Goal: Task Accomplishment & Management: Use online tool/utility

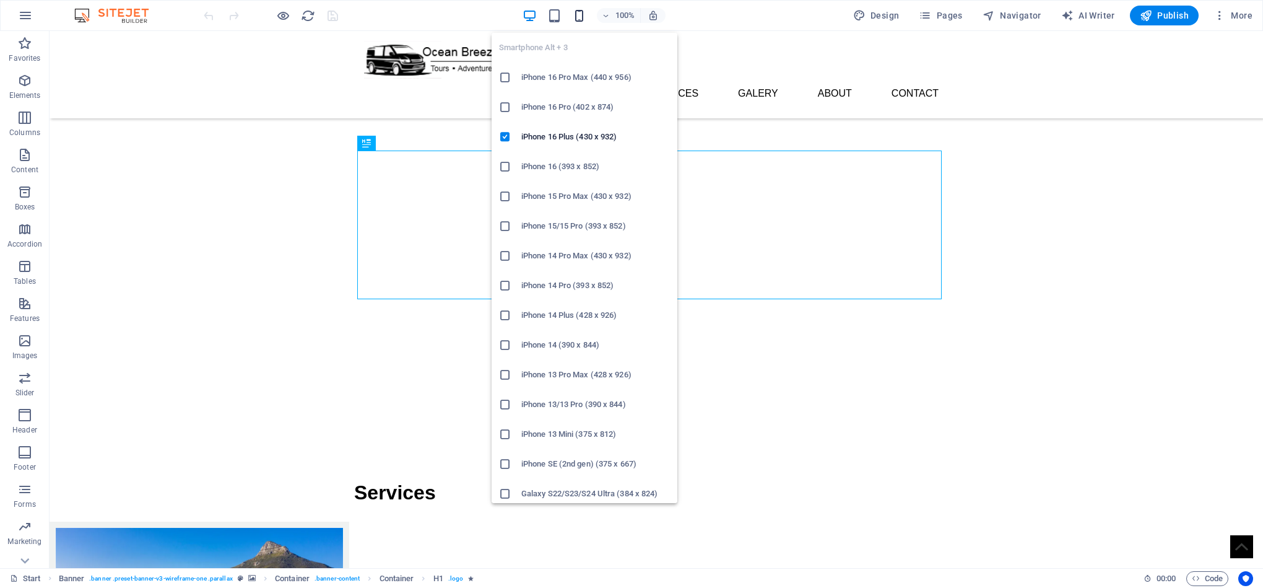
click at [580, 9] on icon "button" at bounding box center [579, 16] width 14 height 14
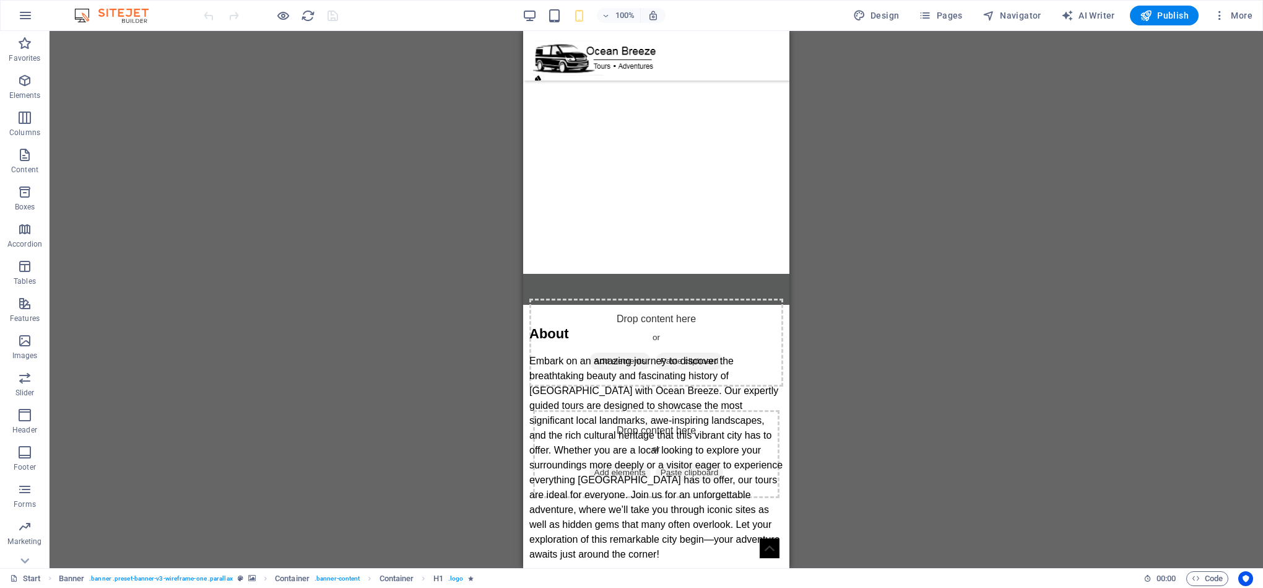
scroll to position [4683, 0]
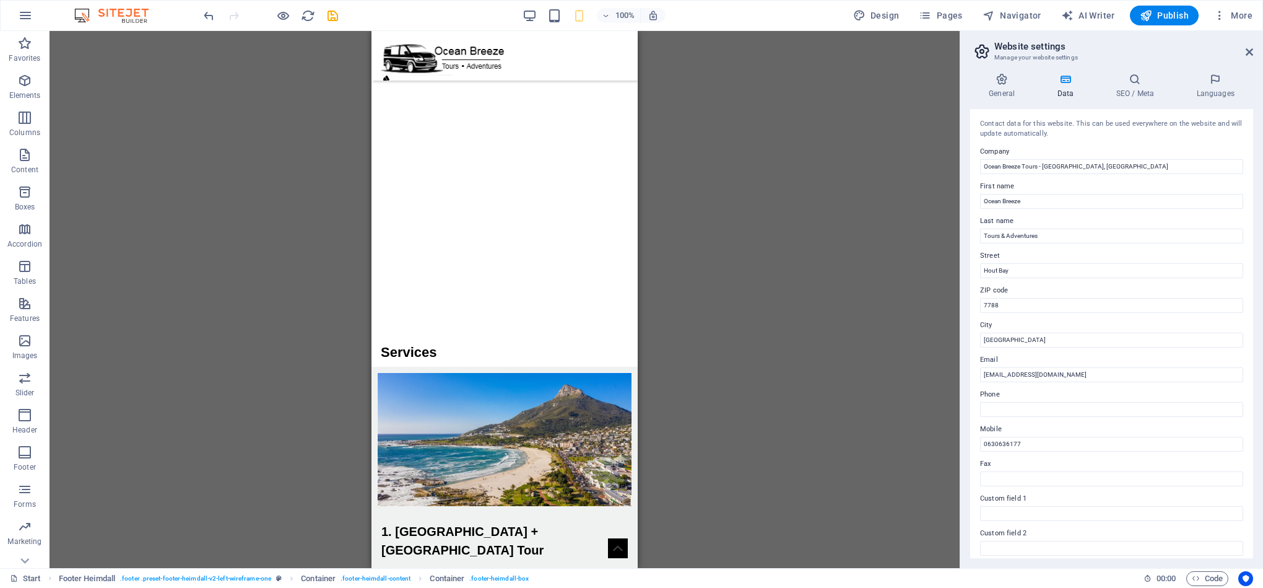
scroll to position [0, 0]
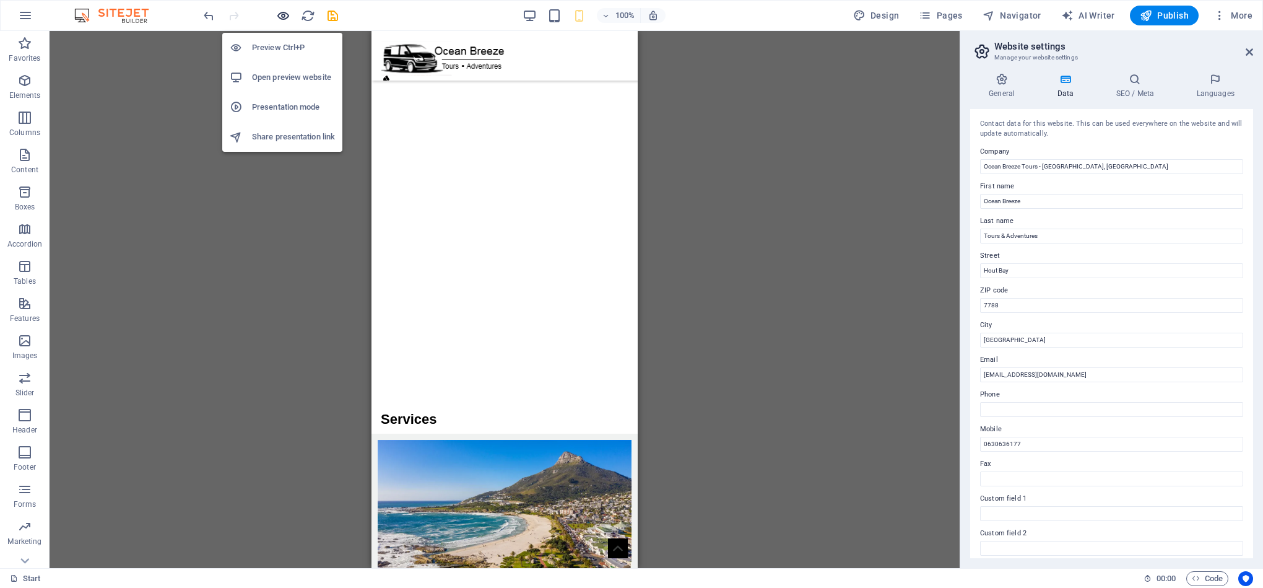
click at [287, 15] on icon "button" at bounding box center [283, 16] width 14 height 14
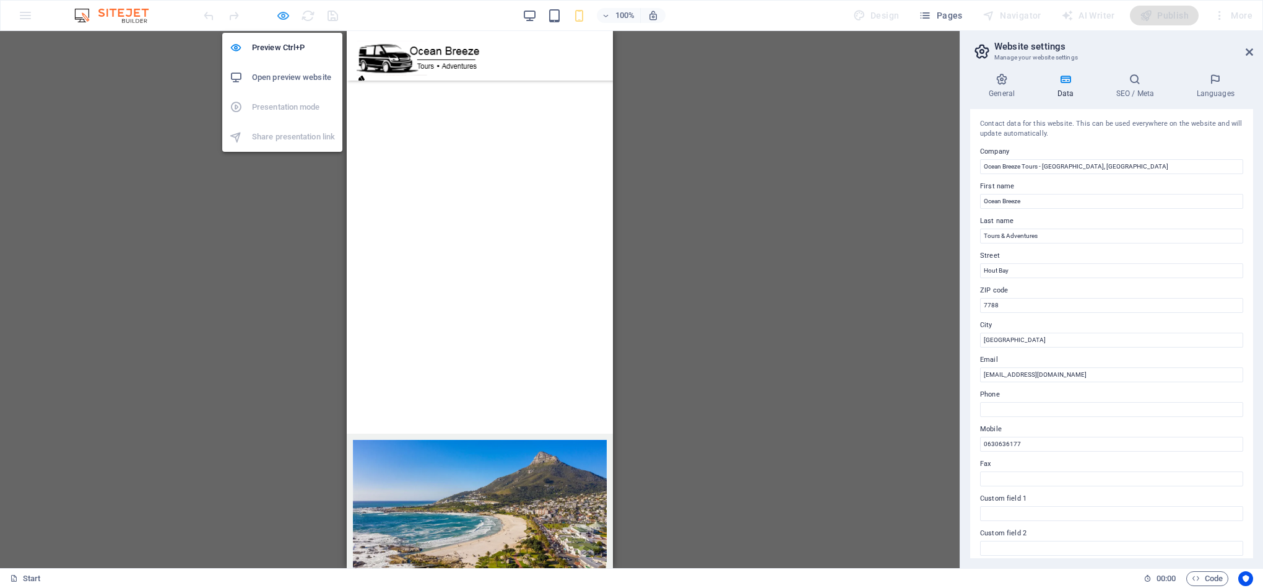
click at [281, 17] on icon "button" at bounding box center [283, 16] width 14 height 14
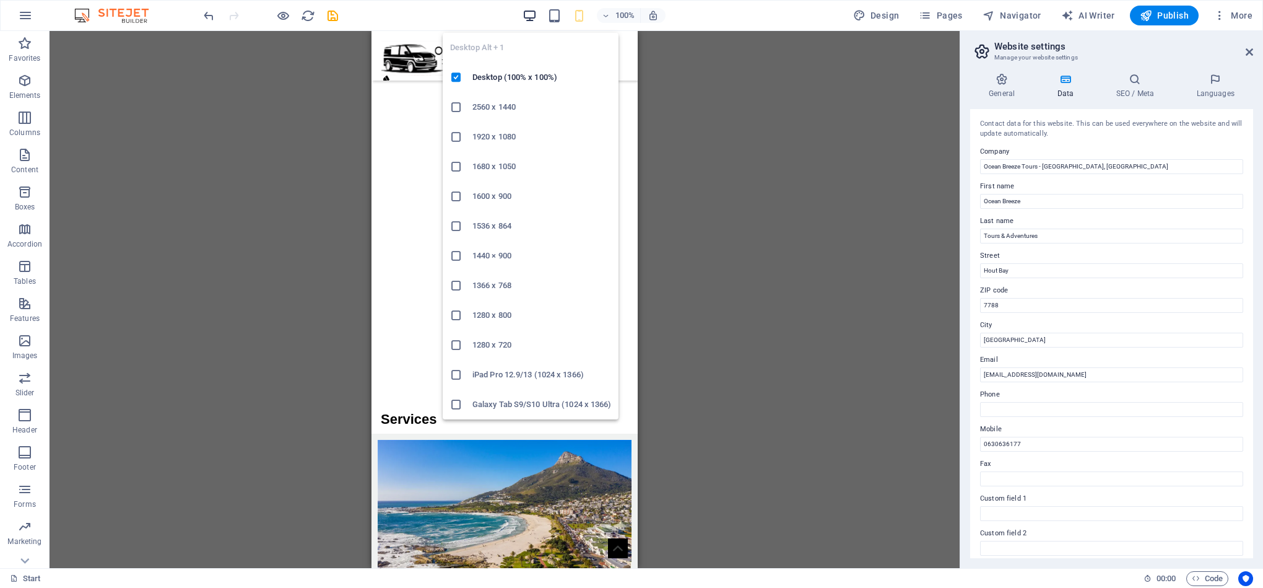
click at [531, 12] on icon "button" at bounding box center [530, 16] width 14 height 14
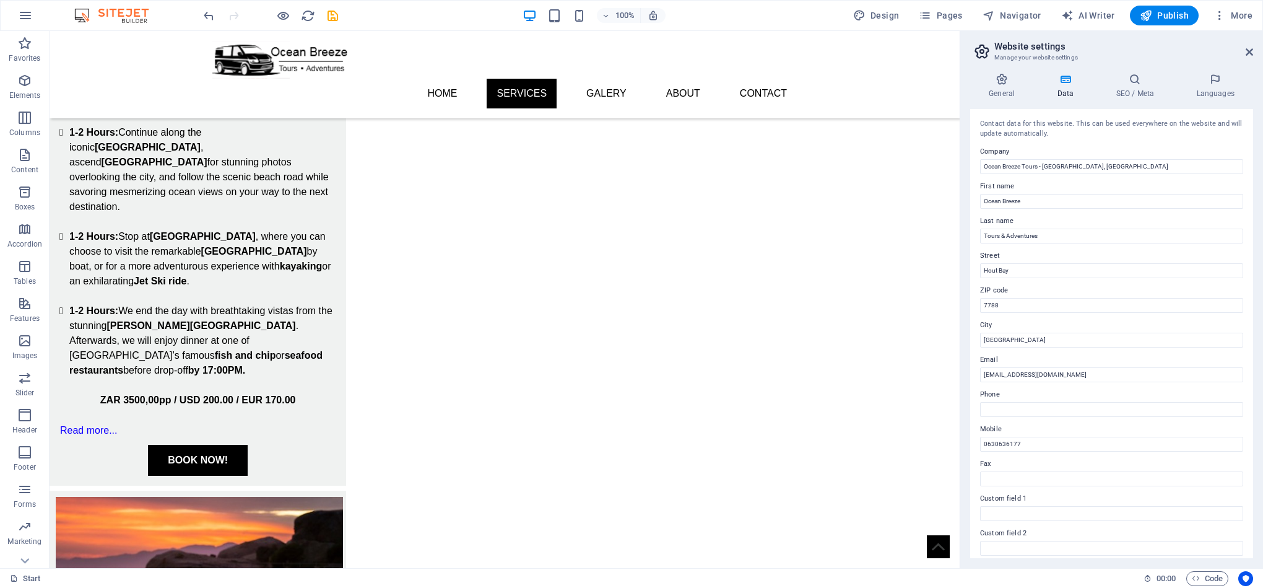
scroll to position [825, 0]
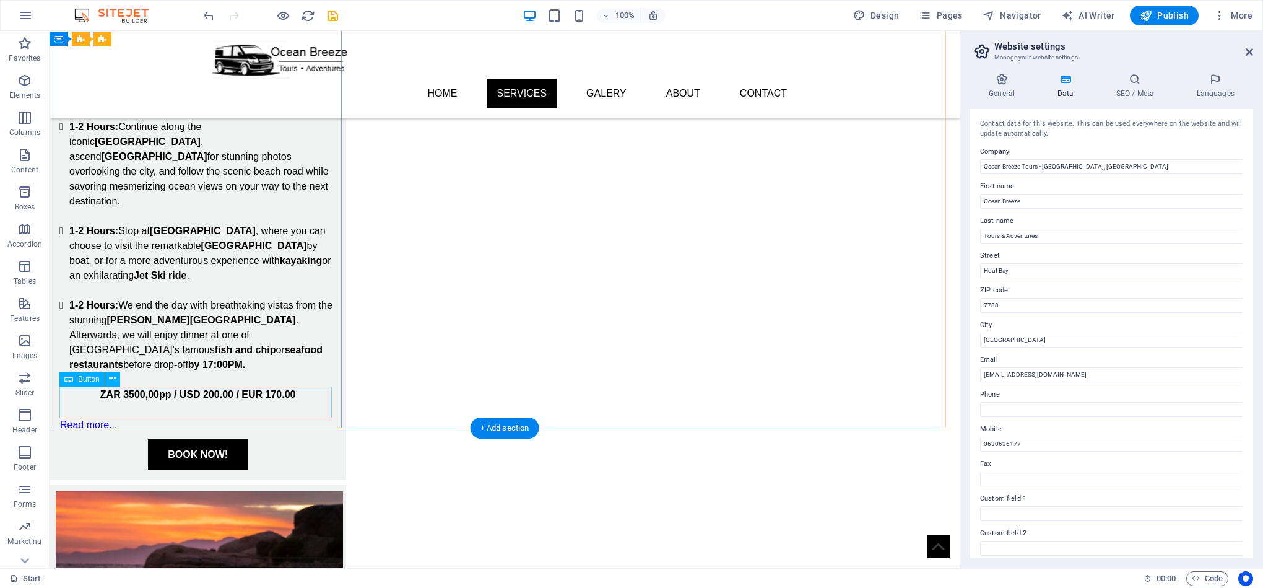
click at [234, 439] on div "BOOK NOW!" at bounding box center [197, 454] width 277 height 31
click at [218, 439] on div "BOOK NOW!" at bounding box center [197, 454] width 277 height 31
select select "px"
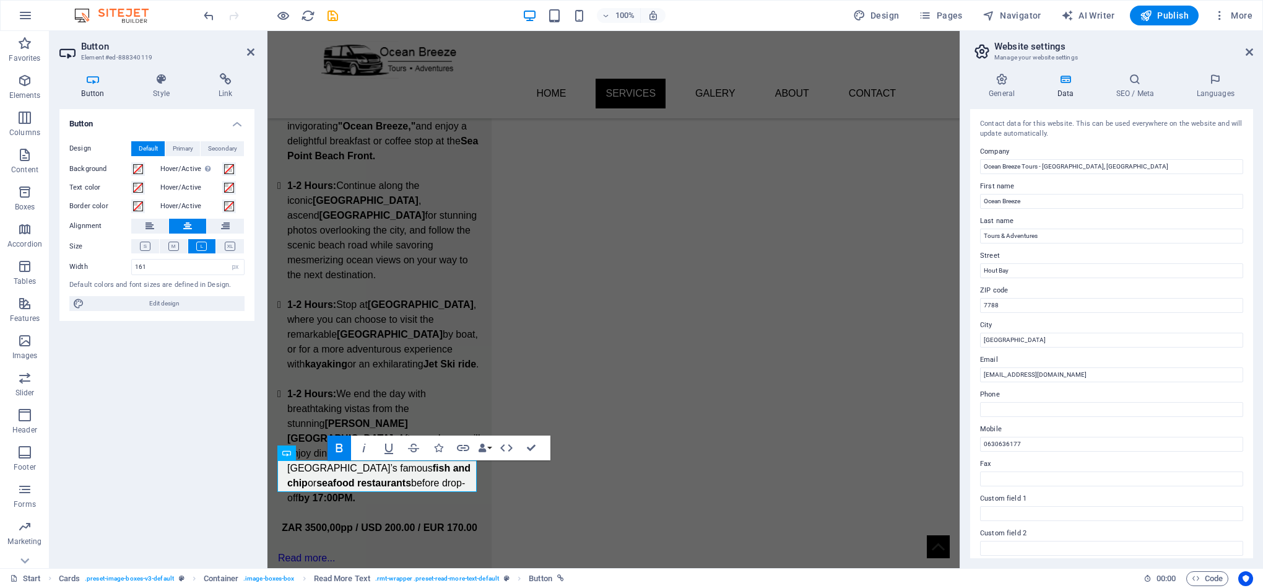
scroll to position [827, 0]
click at [140, 500] on div "Button Design Default Primary Secondary Background Hover/Active Switch to previ…" at bounding box center [156, 333] width 195 height 449
click at [346, 570] on link "BOOK NOW!" at bounding box center [379, 585] width 100 height 31
click at [185, 147] on span "Primary" at bounding box center [183, 148] width 20 height 15
click at [225, 153] on span "Secondary" at bounding box center [222, 148] width 29 height 15
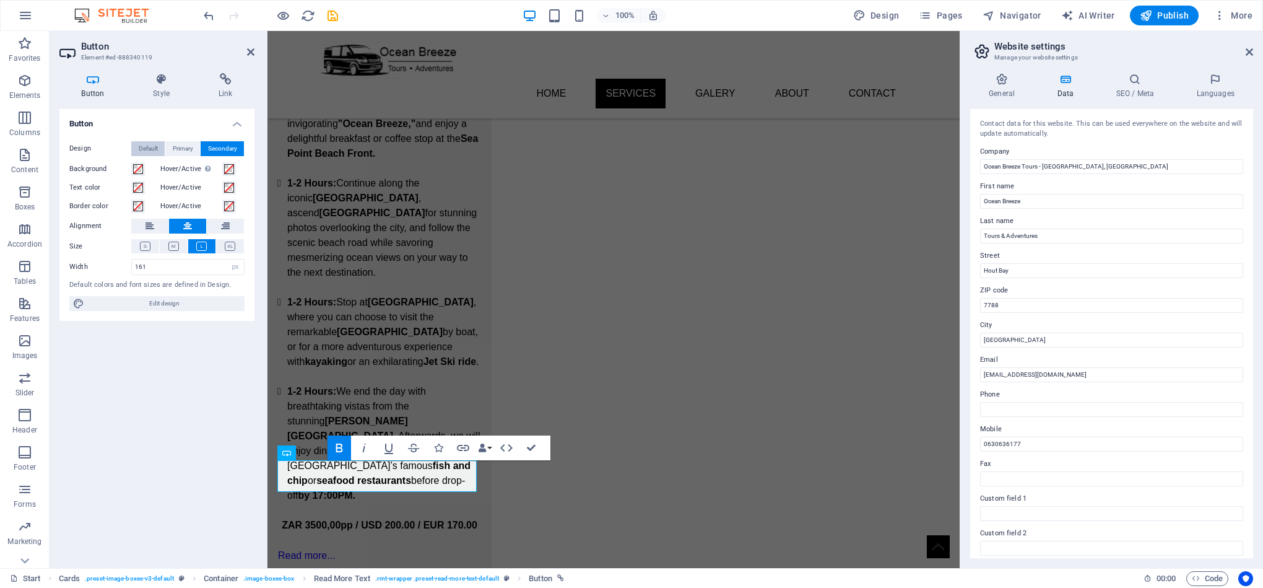
click at [149, 150] on span "Default" at bounding box center [148, 148] width 19 height 15
click at [150, 89] on h4 "Style" at bounding box center [164, 86] width 66 height 26
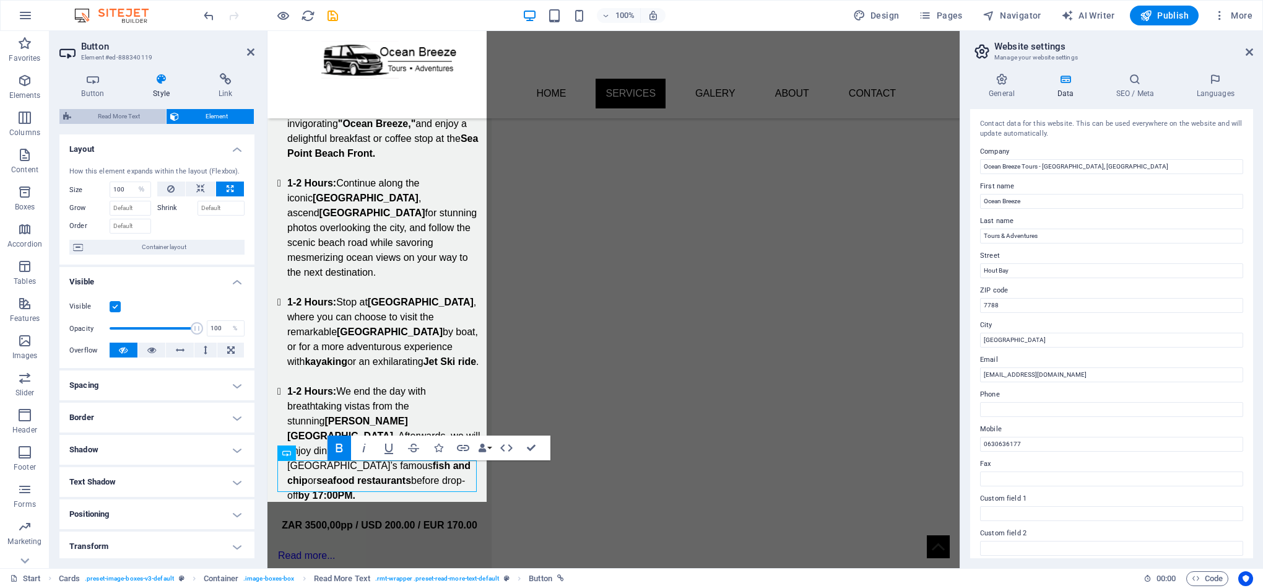
click at [138, 116] on span "Read More Text" at bounding box center [118, 116] width 87 height 15
select select "px"
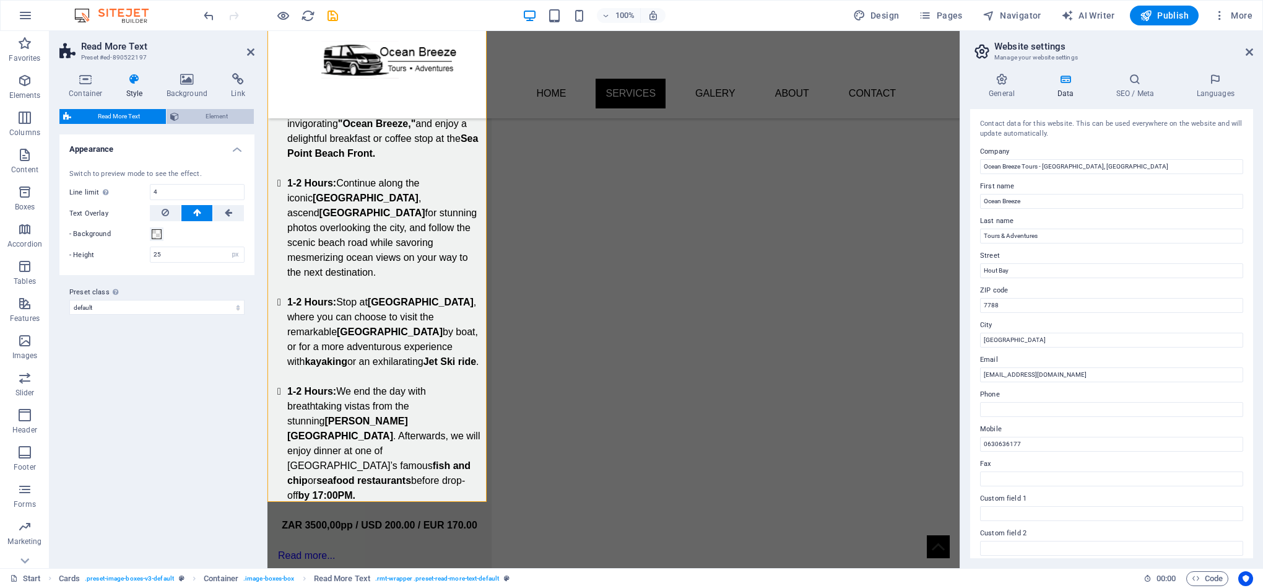
click at [209, 113] on span "Element" at bounding box center [217, 116] width 68 height 15
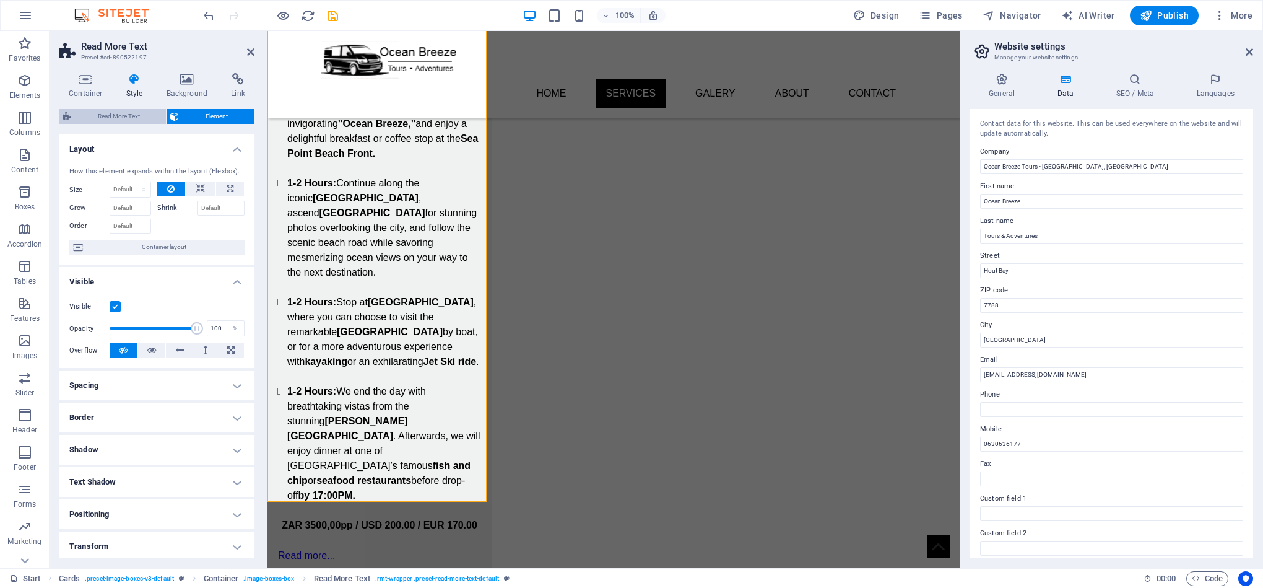
click at [121, 116] on span "Read More Text" at bounding box center [118, 116] width 87 height 15
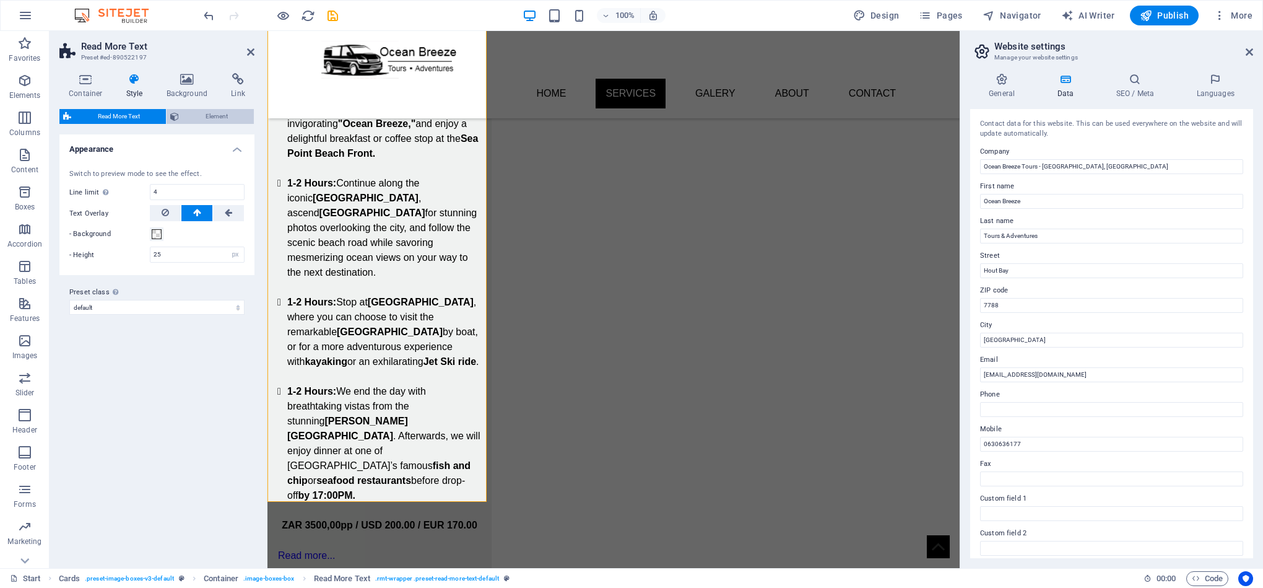
click at [186, 116] on span "Element" at bounding box center [217, 116] width 68 height 15
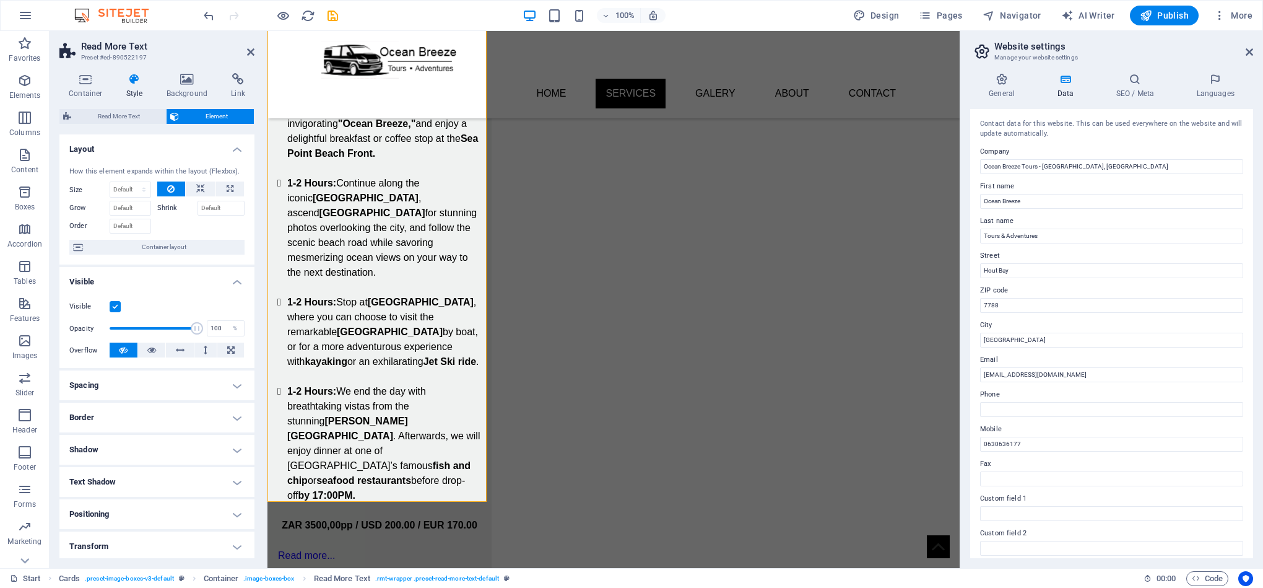
drag, startPoint x: 251, startPoint y: 225, endPoint x: 253, endPoint y: 266, distance: 40.9
click at [253, 266] on div "Layout How this element expands within the layout (Flexbox). Size Default auto …" at bounding box center [156, 346] width 195 height 424
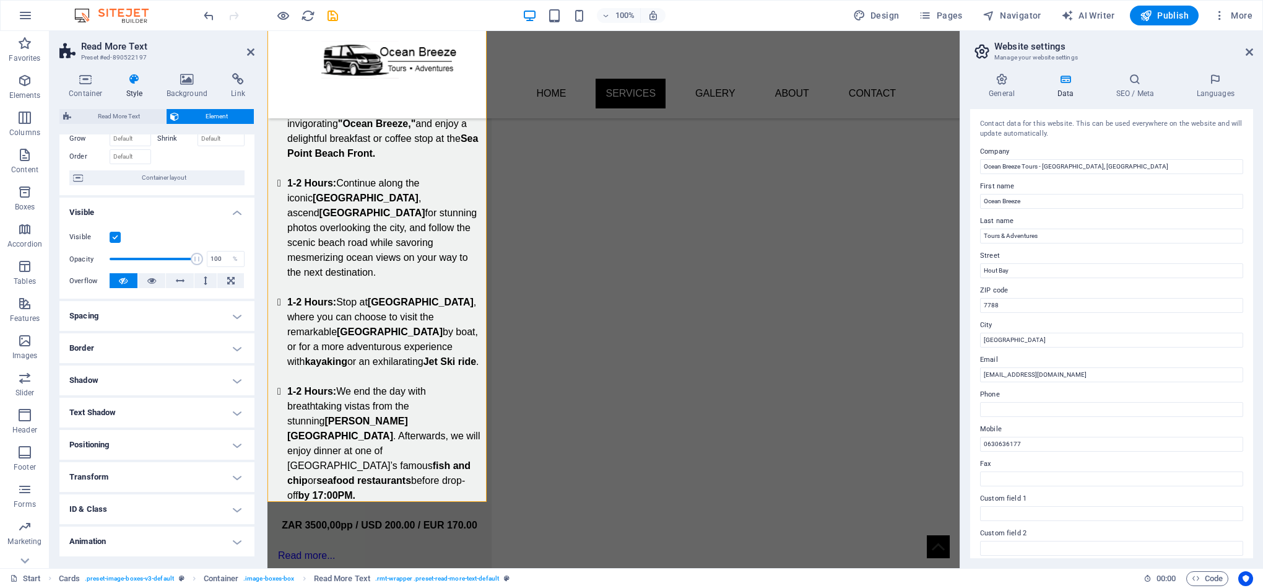
scroll to position [99, 0]
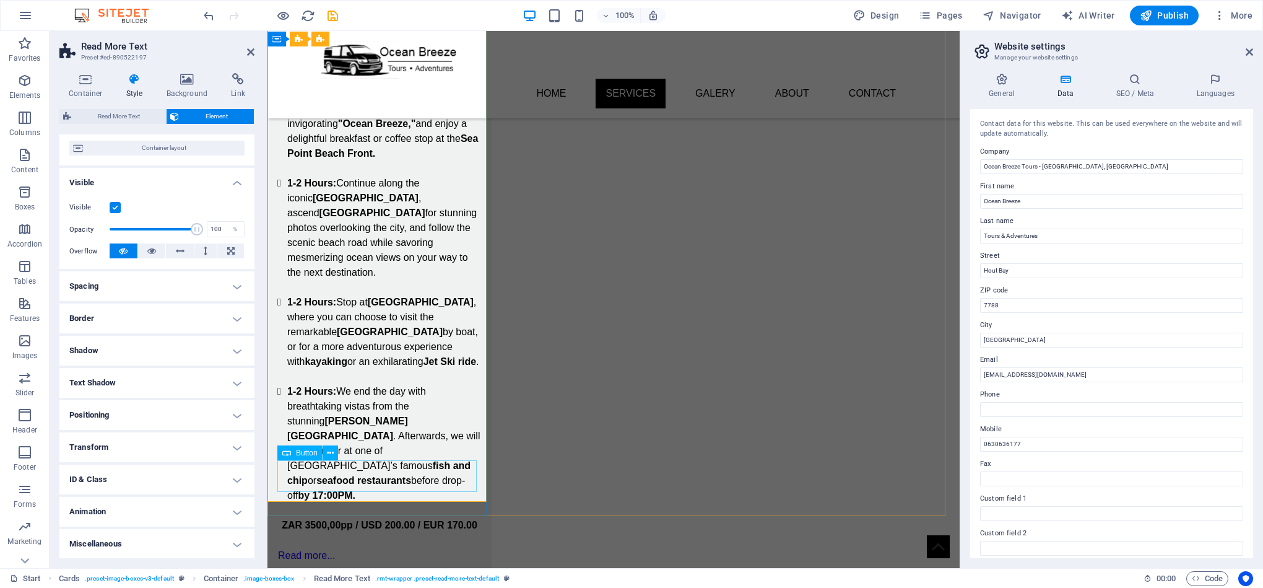
click at [378, 570] on div "BOOK NOW!" at bounding box center [379, 585] width 204 height 31
click at [296, 453] on span "Button" at bounding box center [307, 452] width 22 height 7
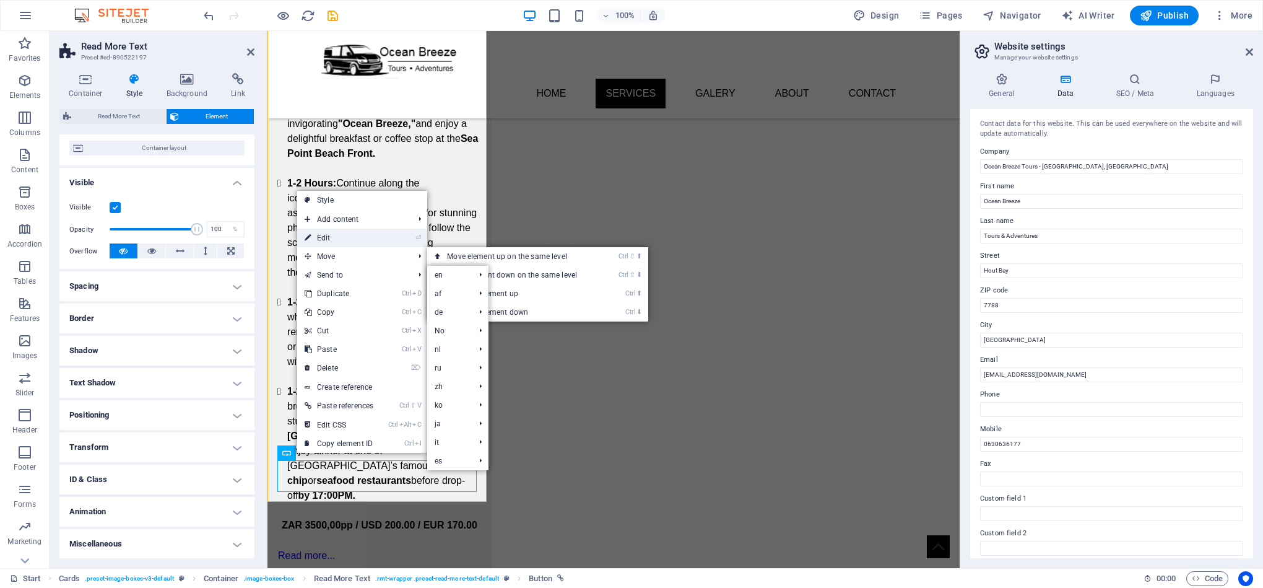
click at [360, 230] on link "⏎ Edit" at bounding box center [339, 238] width 84 height 19
select select "%"
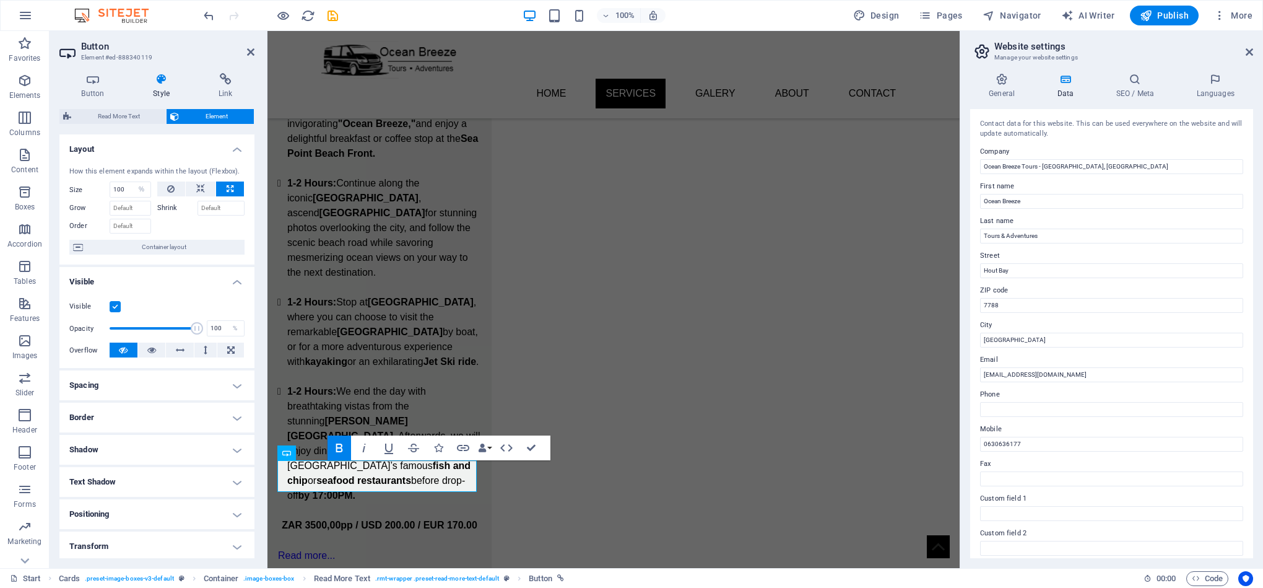
click at [173, 279] on h4 "Visible" at bounding box center [156, 278] width 195 height 22
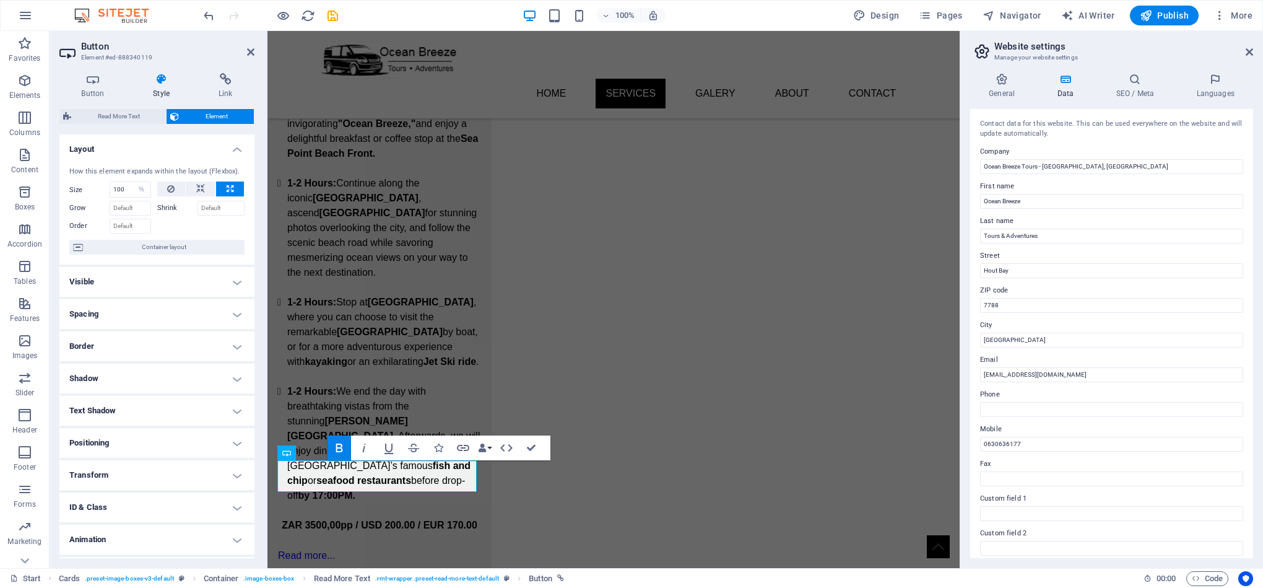
drag, startPoint x: 250, startPoint y: 478, endPoint x: 250, endPoint y: 515, distance: 37.2
click at [250, 515] on ul "Layout How this element expands within the layout (Flexbox). Size 100 Default a…" at bounding box center [156, 360] width 195 height 453
click at [212, 535] on h4 "Animation" at bounding box center [156, 540] width 195 height 30
drag, startPoint x: 251, startPoint y: 490, endPoint x: 251, endPoint y: 526, distance: 35.3
click at [251, 526] on ul "Layout How this element expands within the layout (Flexbox). Size 100 Default a…" at bounding box center [156, 380] width 195 height 493
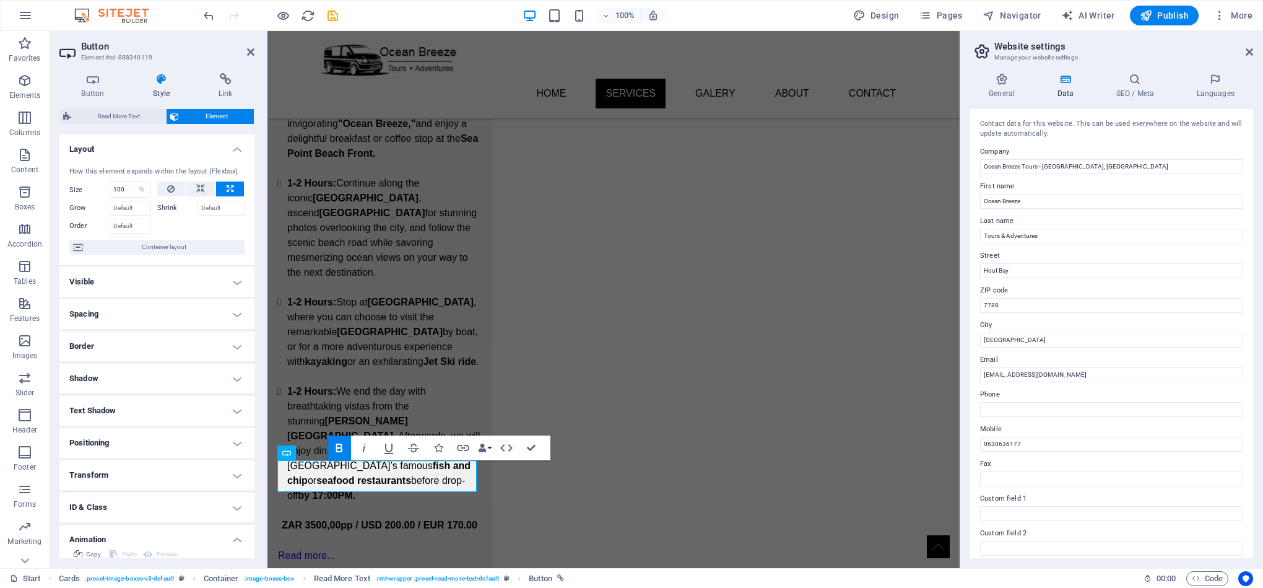
click at [255, 517] on div "Button Style Link Button Design Default Primary Secondary Background Hover/Acti…" at bounding box center [157, 315] width 215 height 505
click at [251, 520] on h4 "ID & Class" at bounding box center [156, 507] width 195 height 30
click at [251, 521] on div "Element (div) Button (a) ID ed-888340119 CSS classes 1 wv-overflow_hidden Assig…" at bounding box center [156, 592] width 195 height 154
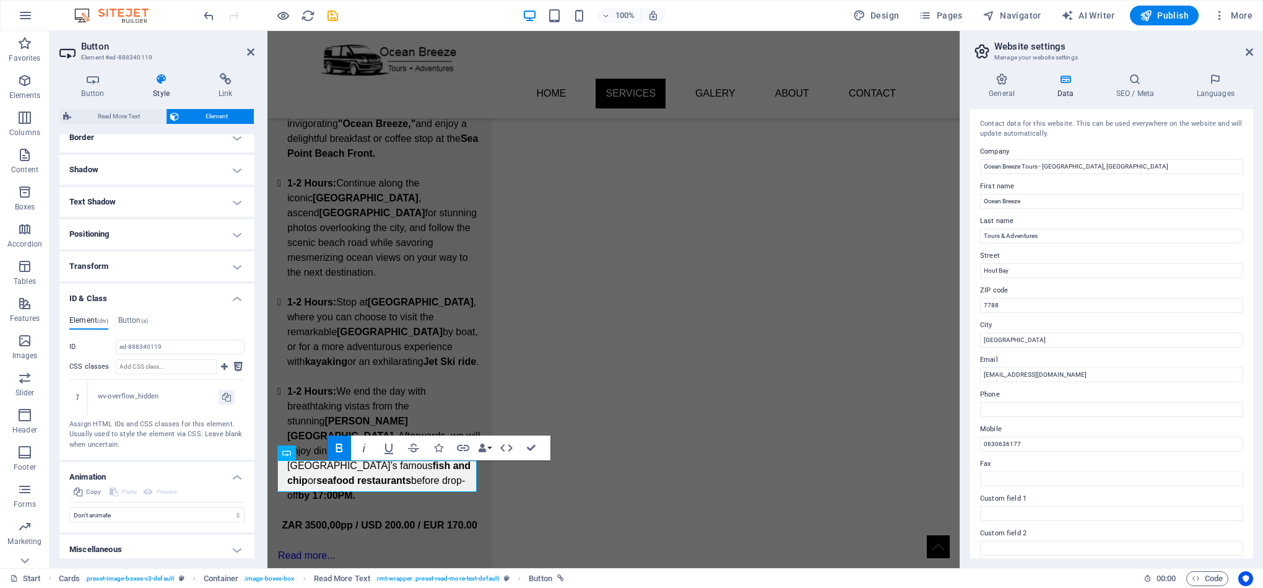
scroll to position [216, 0]
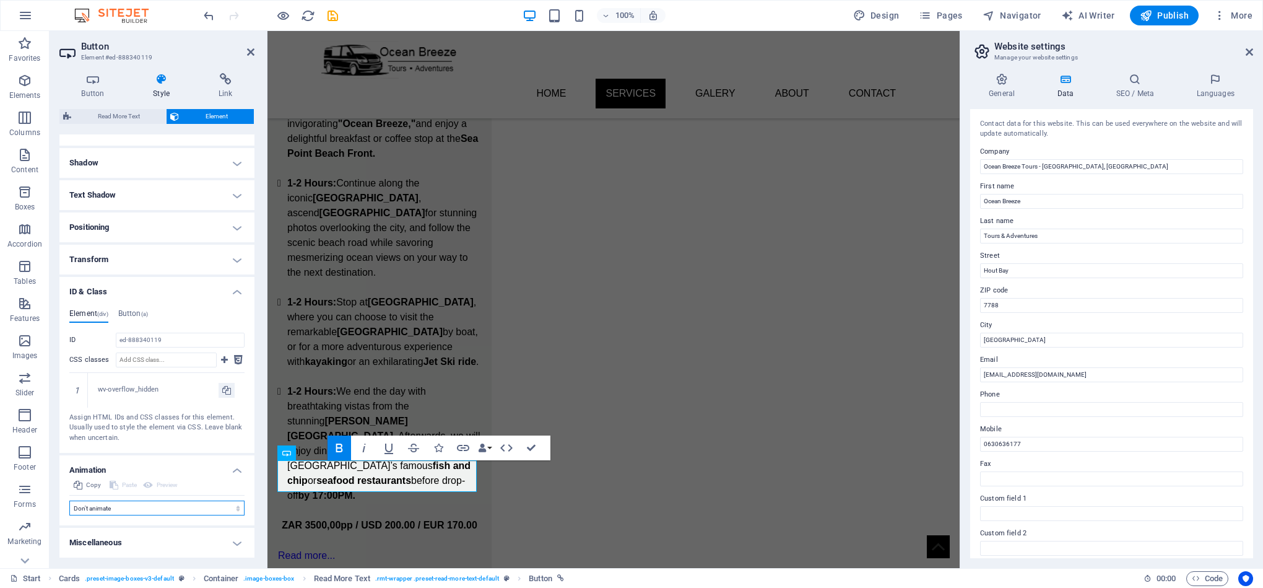
click at [177, 509] on select "Don't animate Show / Hide Slide up/down Zoom in/out Slide left to right Slide r…" at bounding box center [156, 507] width 175 height 15
click at [179, 539] on h4 "Miscellaneous" at bounding box center [156, 543] width 195 height 30
drag, startPoint x: 251, startPoint y: 453, endPoint x: 237, endPoint y: 517, distance: 65.5
click at [237, 517] on ul "Layout How this element expands within the layout (Flexbox). Size 100 Default a…" at bounding box center [156, 277] width 195 height 716
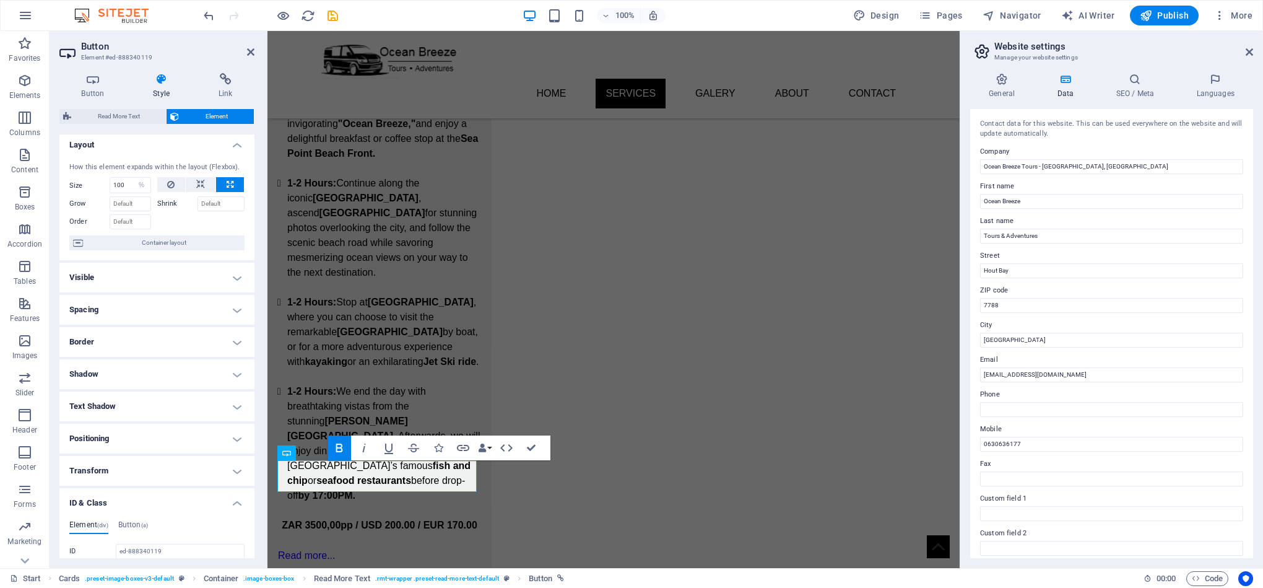
scroll to position [0, 0]
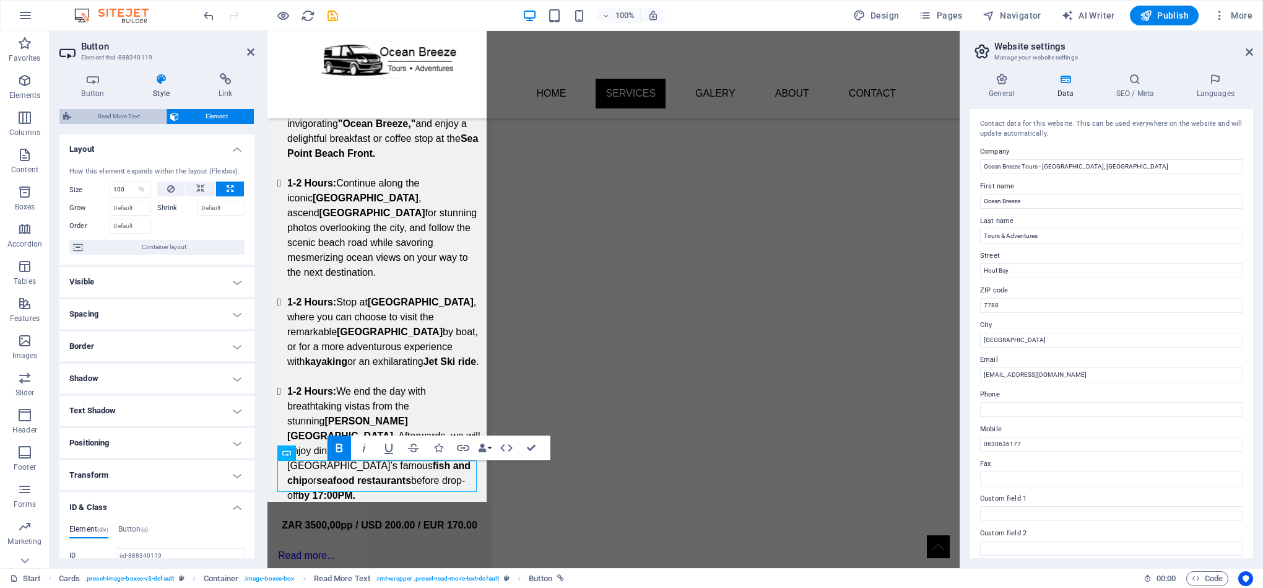
click at [130, 116] on span "Read More Text" at bounding box center [118, 116] width 87 height 15
select select "px"
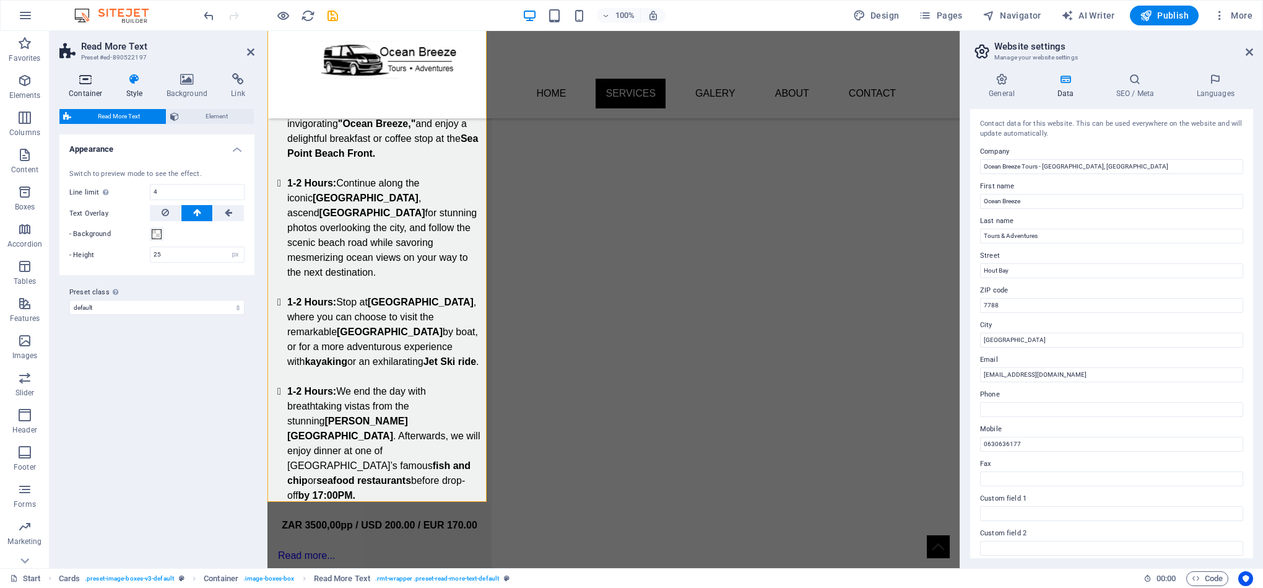
click at [87, 82] on icon at bounding box center [85, 79] width 53 height 12
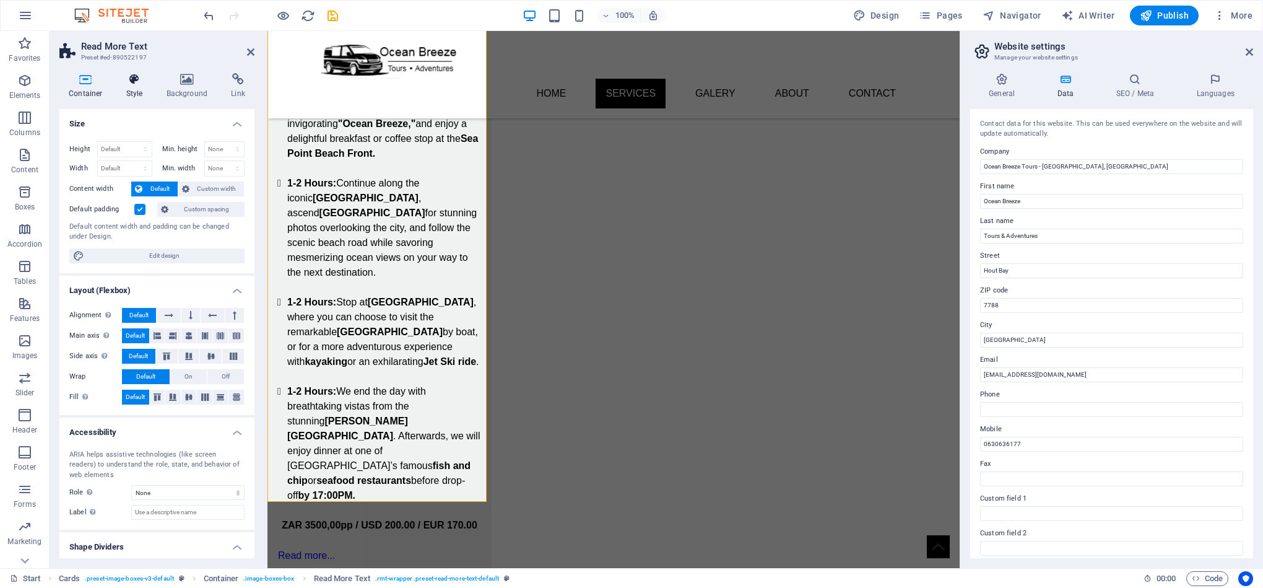
click at [119, 75] on icon at bounding box center [134, 79] width 35 height 12
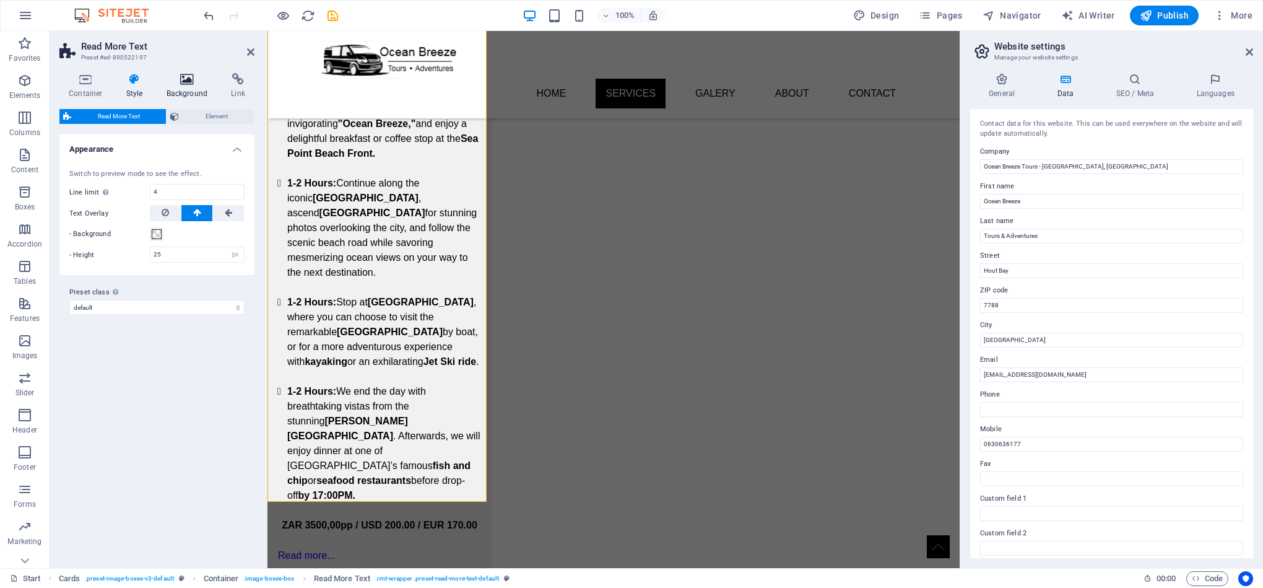
click at [175, 78] on icon at bounding box center [187, 79] width 60 height 12
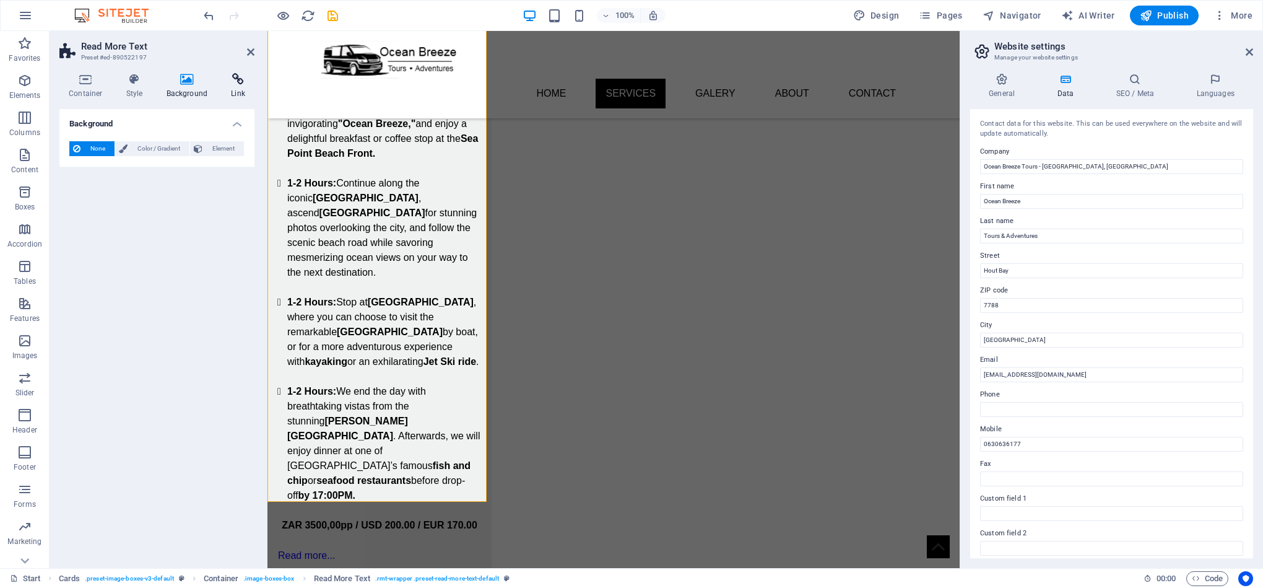
click at [236, 95] on h4 "Link" at bounding box center [238, 86] width 33 height 26
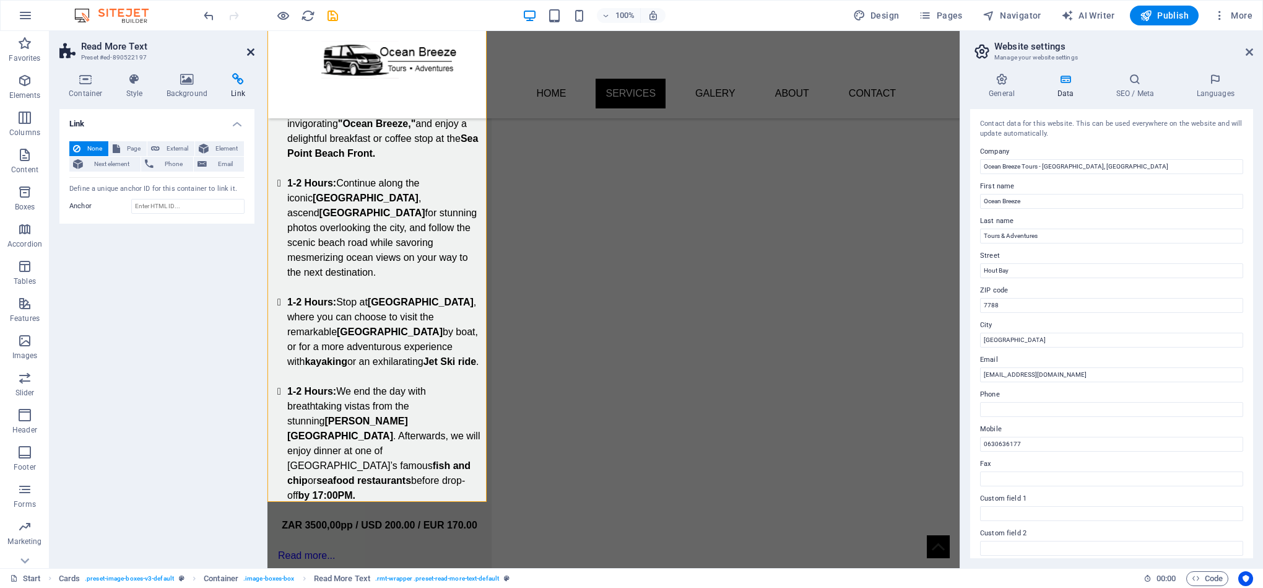
click at [251, 49] on icon at bounding box center [250, 52] width 7 height 10
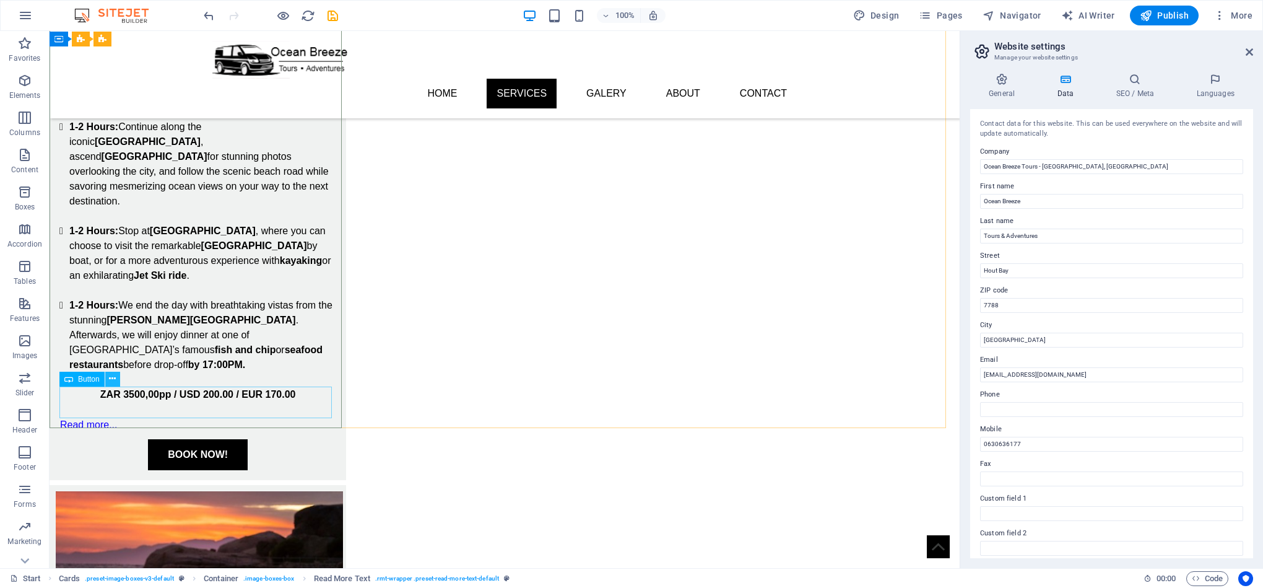
click at [112, 375] on icon at bounding box center [112, 378] width 7 height 13
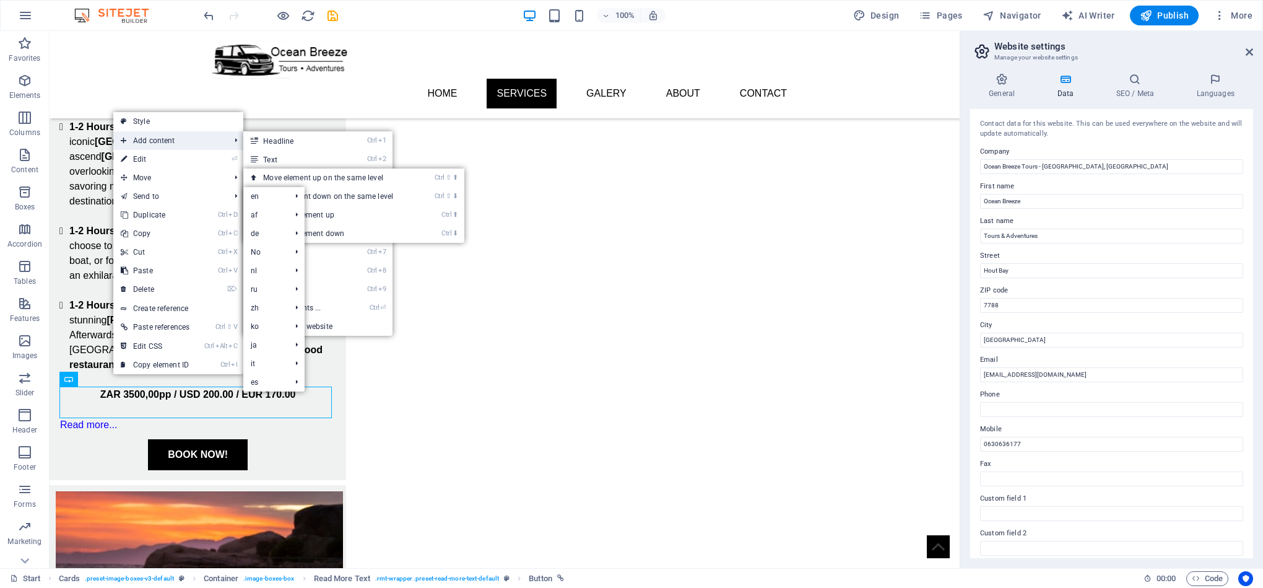
drag, startPoint x: 186, startPoint y: 149, endPoint x: 186, endPoint y: 132, distance: 17.3
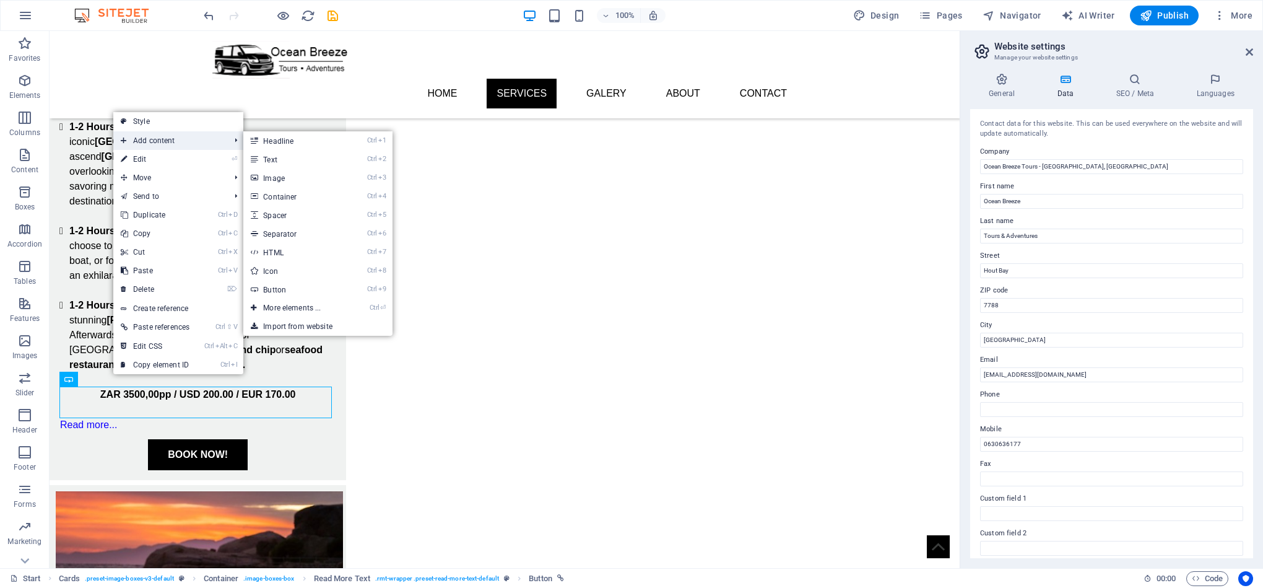
drag, startPoint x: 186, startPoint y: 132, endPoint x: 157, endPoint y: 142, distance: 31.3
click at [157, 142] on span "Add content" at bounding box center [168, 140] width 111 height 19
click at [290, 264] on link "Ctrl 8 Icon" at bounding box center [294, 270] width 102 height 19
select select "xMidYMid"
select select "px"
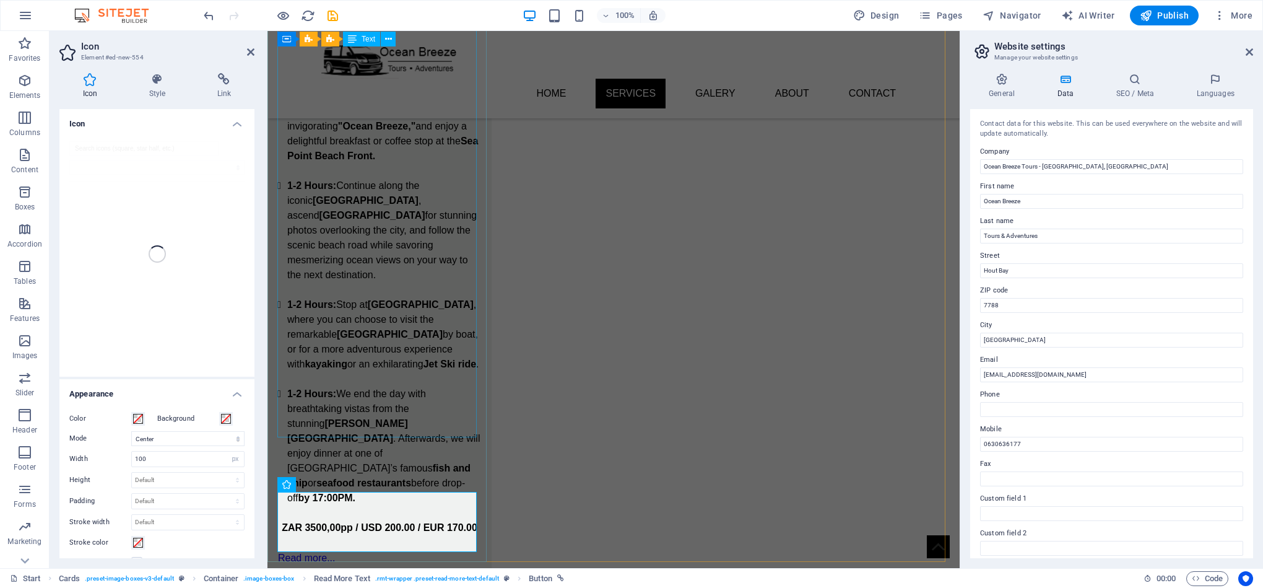
scroll to position [827, 0]
click at [157, 147] on div at bounding box center [156, 253] width 195 height 245
click at [240, 126] on h4 "Icon" at bounding box center [156, 120] width 195 height 22
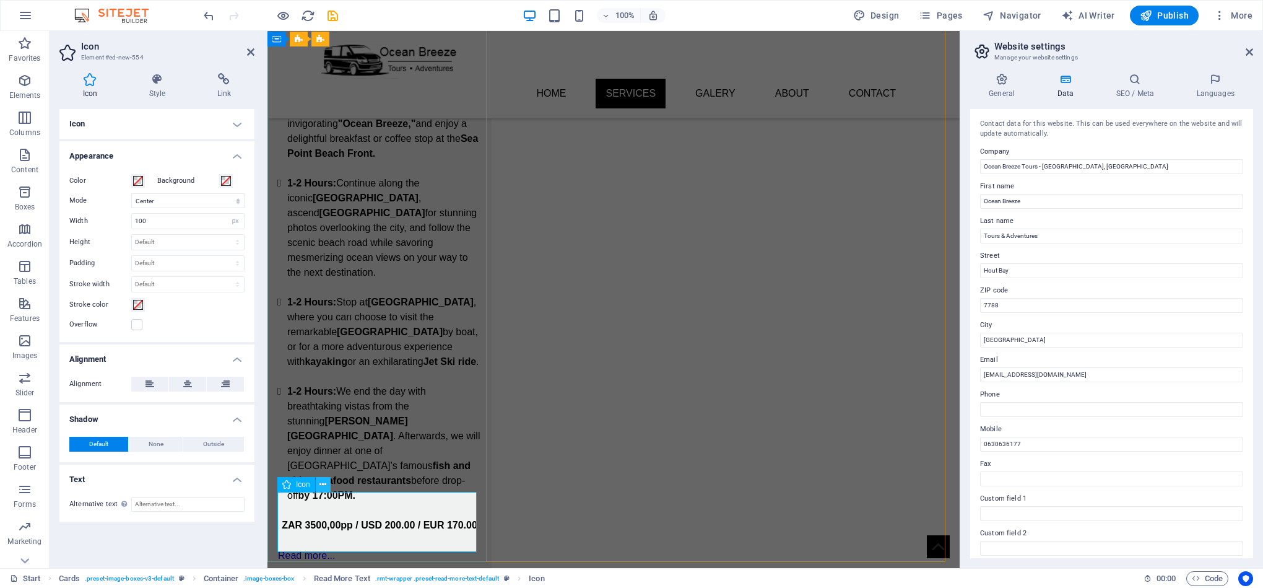
click at [323, 485] on icon at bounding box center [323, 484] width 7 height 13
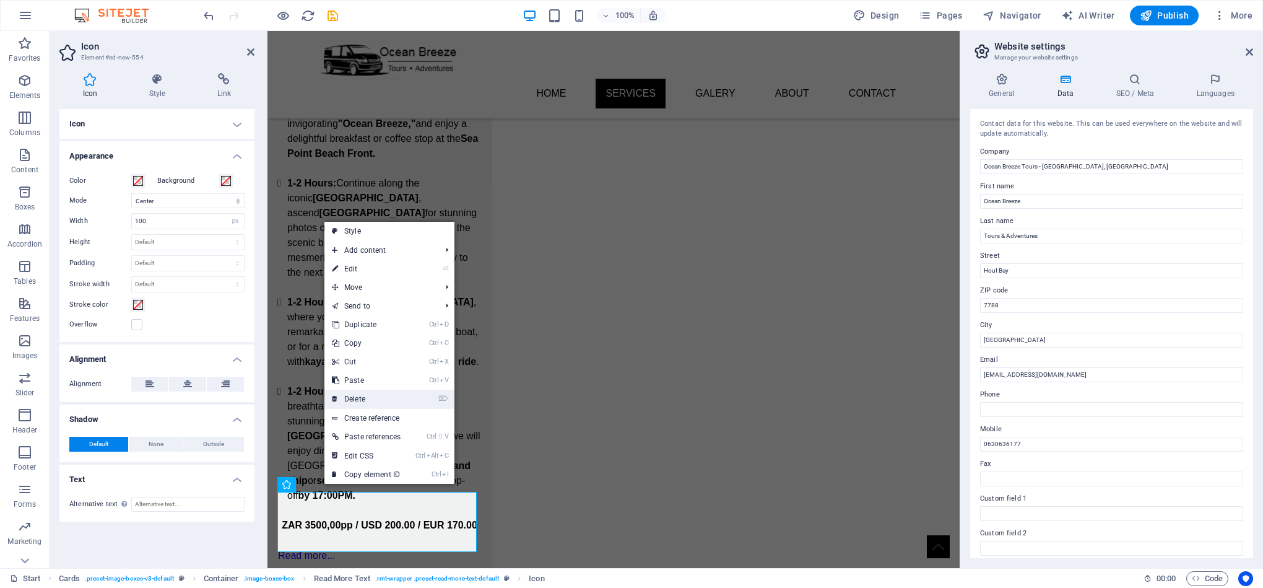
click at [373, 400] on link "⌦ Delete" at bounding box center [367, 399] width 84 height 19
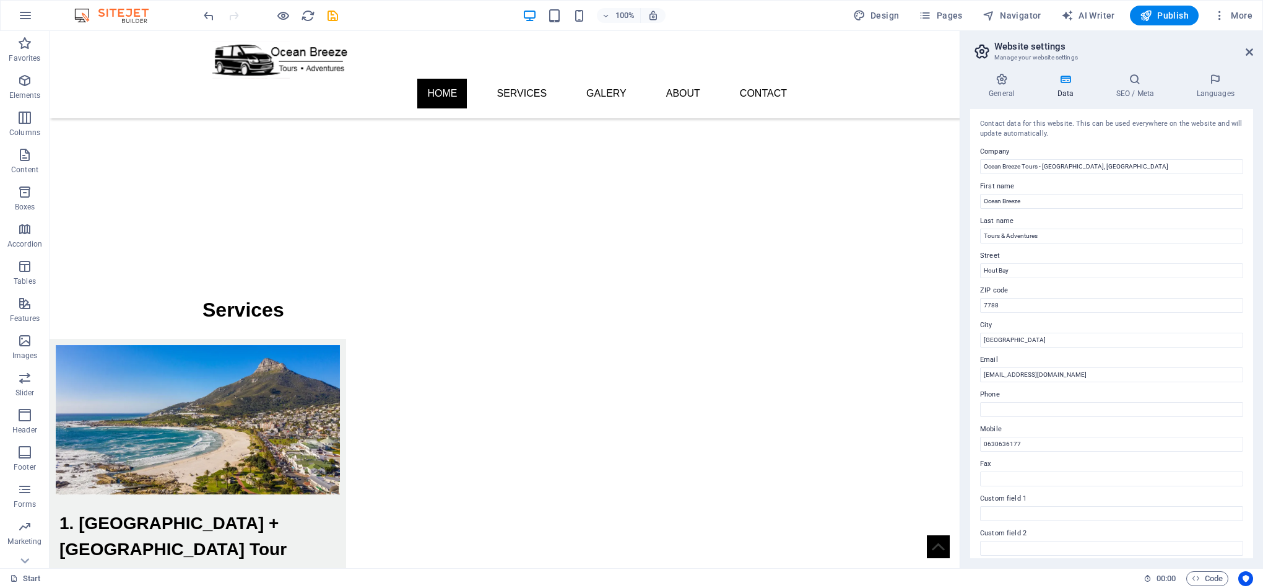
scroll to position [0, 0]
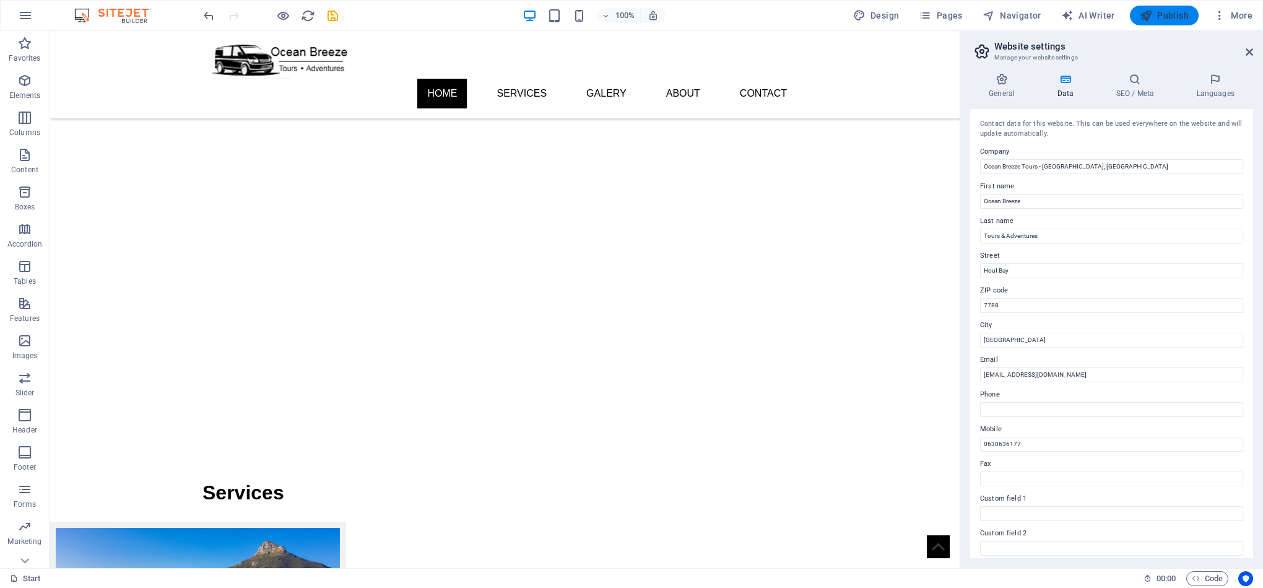
click at [1167, 15] on span "Publish" at bounding box center [1164, 15] width 49 height 12
